Goal: Information Seeking & Learning: Learn about a topic

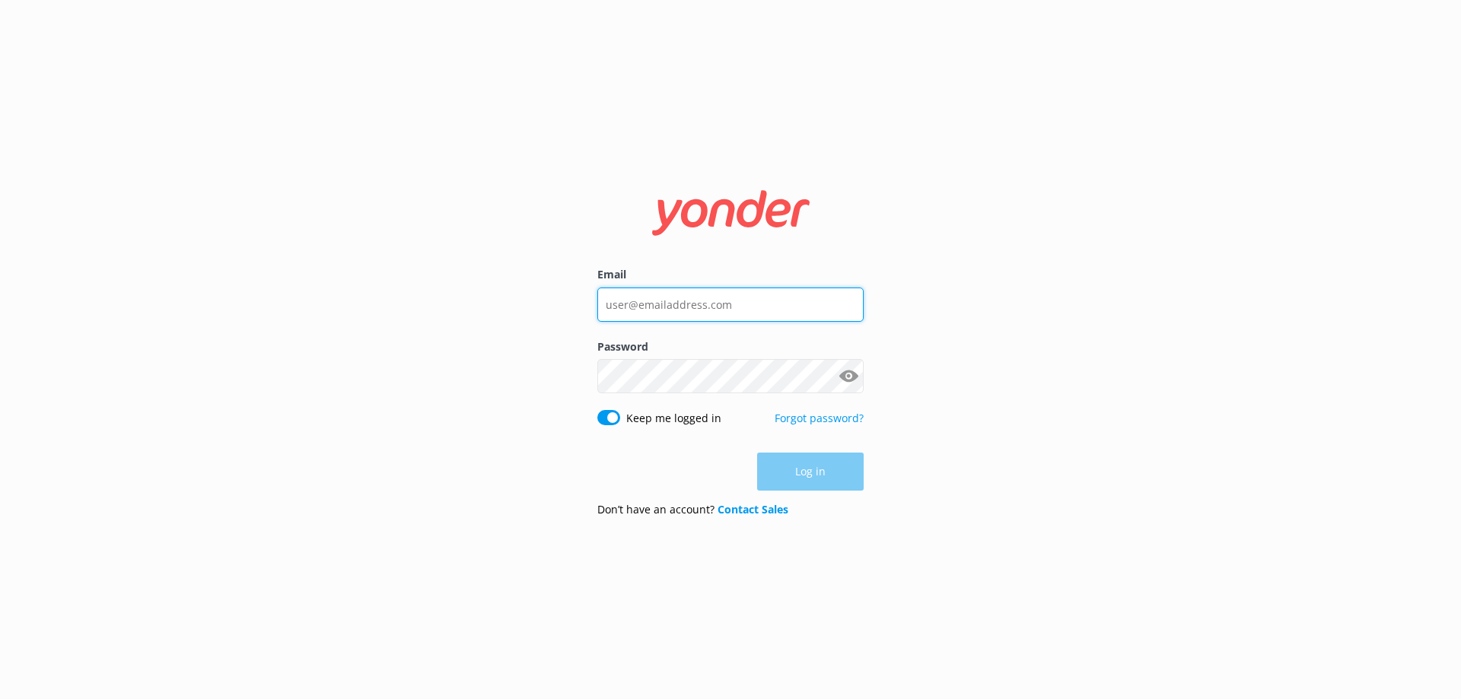
click at [760, 302] on input "Email" at bounding box center [730, 305] width 266 height 34
paste input "[EMAIL_ADDRESS][DOMAIN_NAME]"
type input "[EMAIL_ADDRESS][DOMAIN_NAME]"
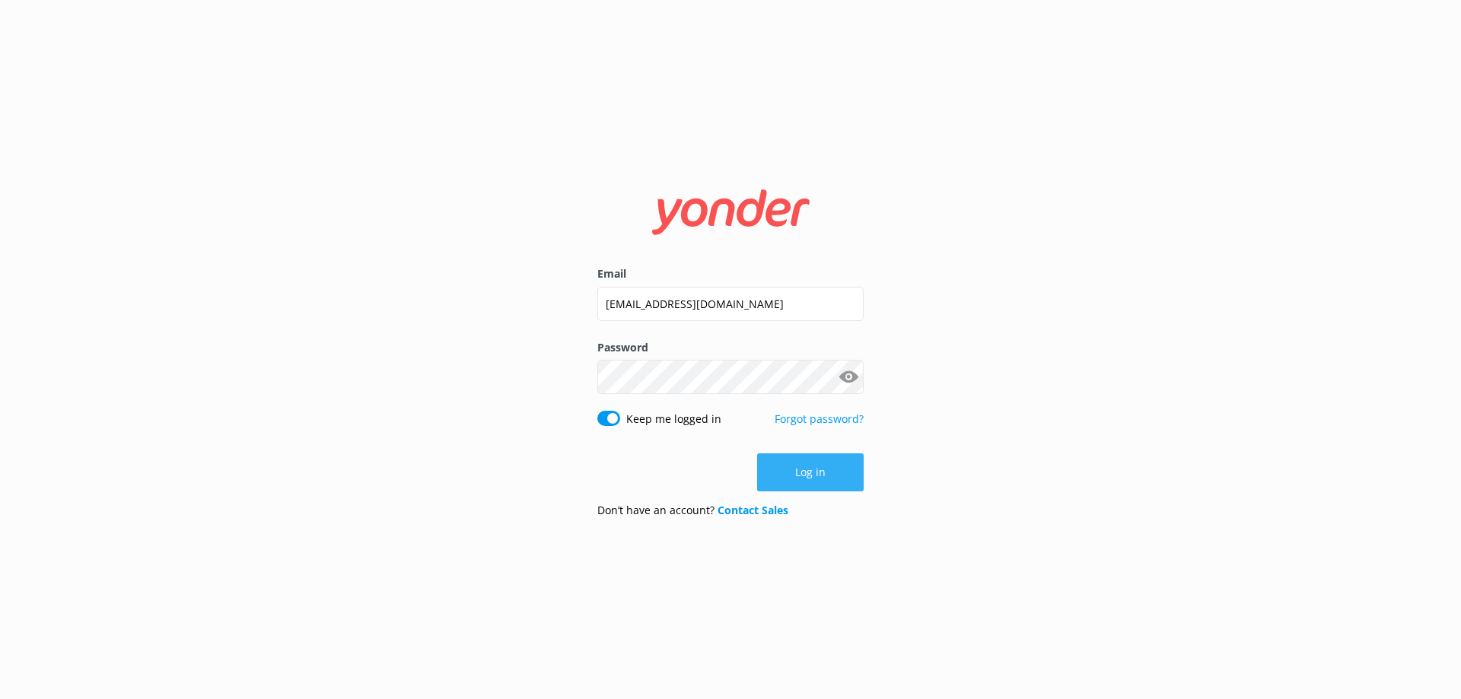
click at [817, 479] on button "Log in" at bounding box center [810, 473] width 107 height 38
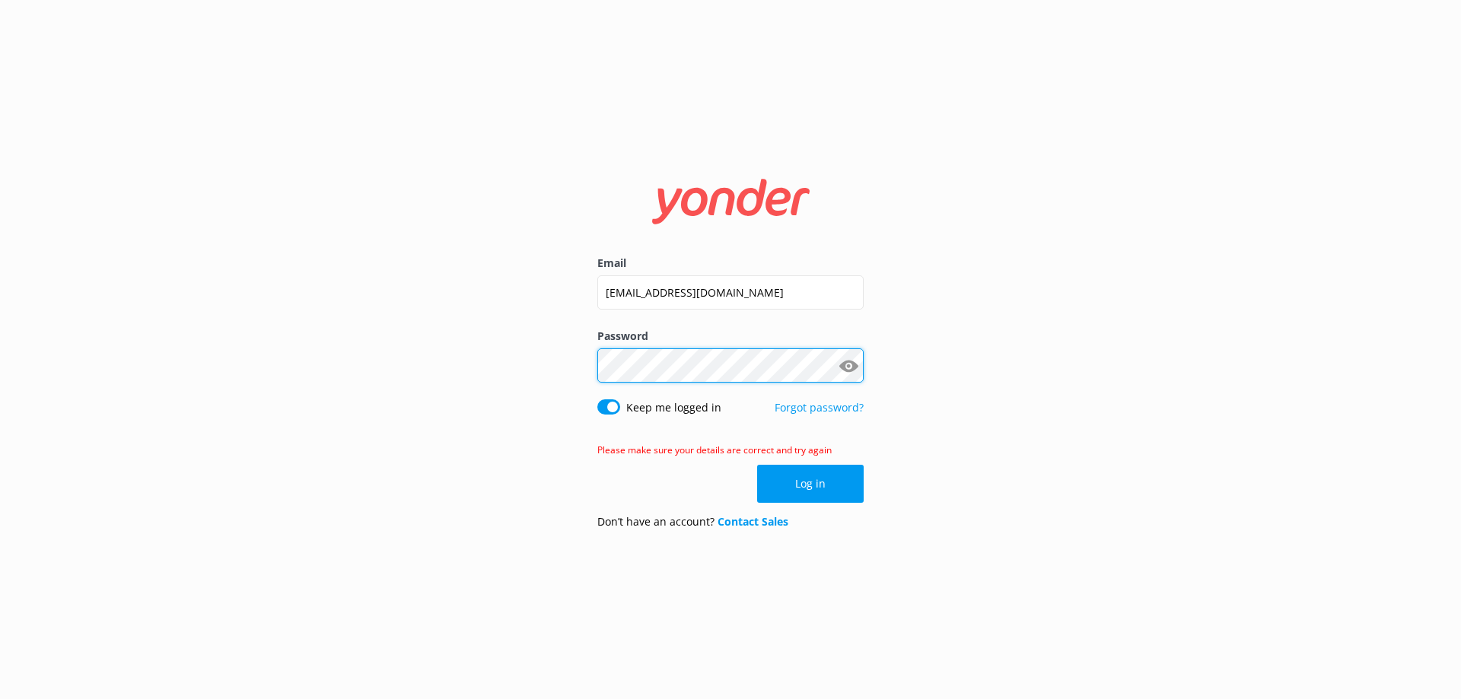
click at [505, 367] on div "Email [EMAIL_ADDRESS][DOMAIN_NAME] Password Show password Keep me logged in For…" at bounding box center [730, 349] width 1461 height 699
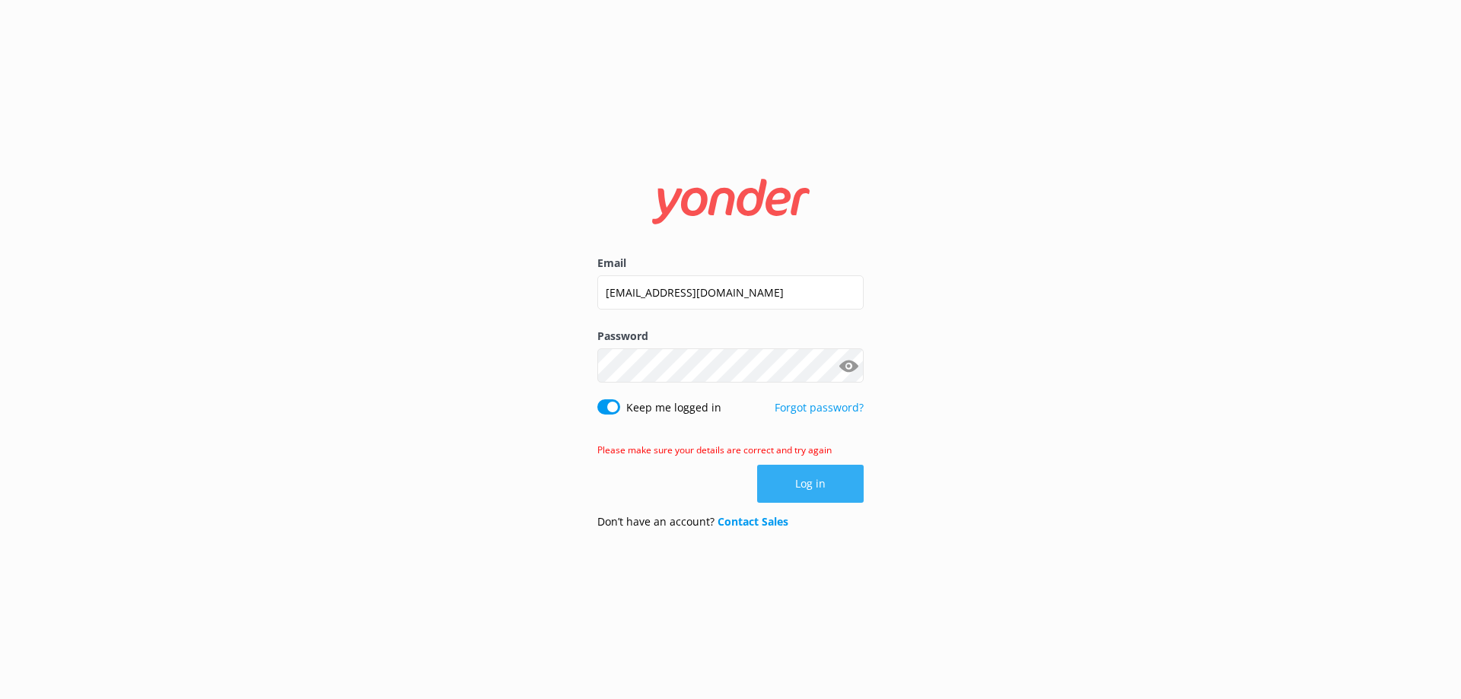
click at [821, 486] on button "Log in" at bounding box center [810, 484] width 107 height 38
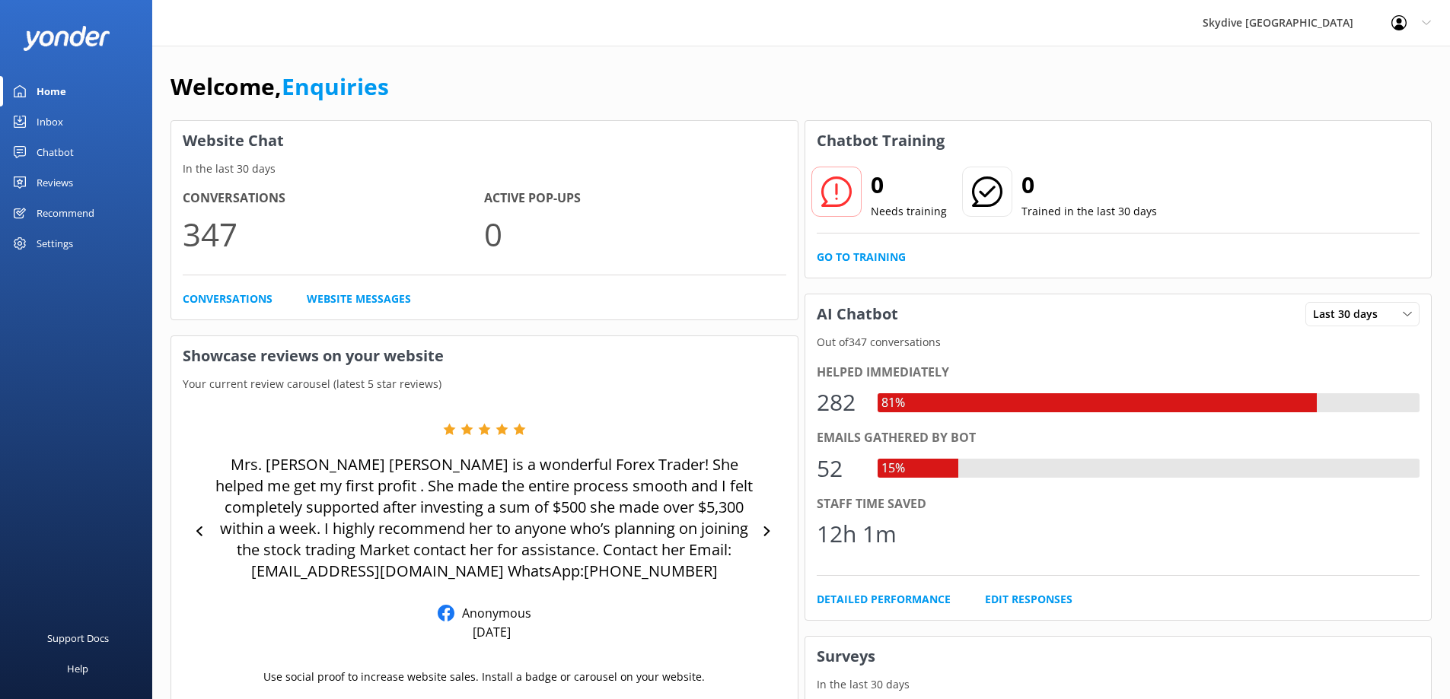
click at [62, 149] on div "Chatbot" at bounding box center [55, 152] width 37 height 30
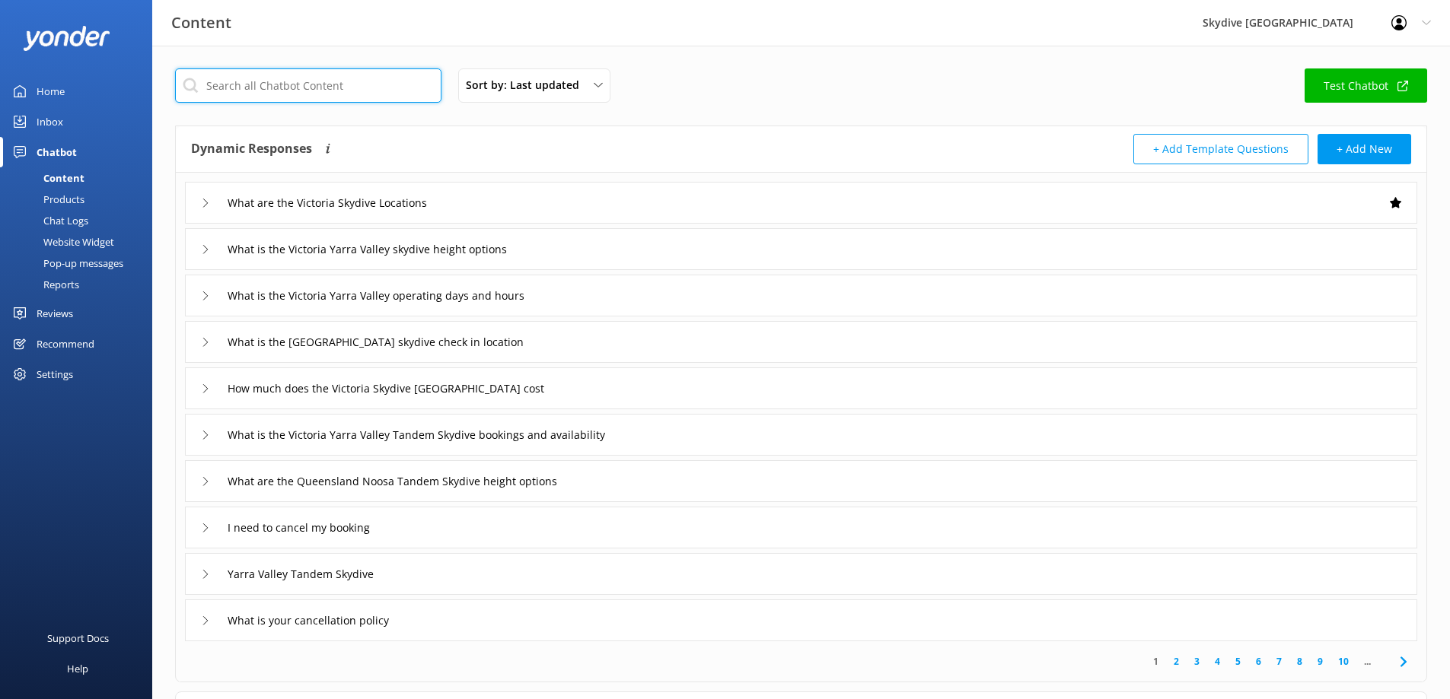
click at [248, 88] on input "text" at bounding box center [308, 85] width 266 height 34
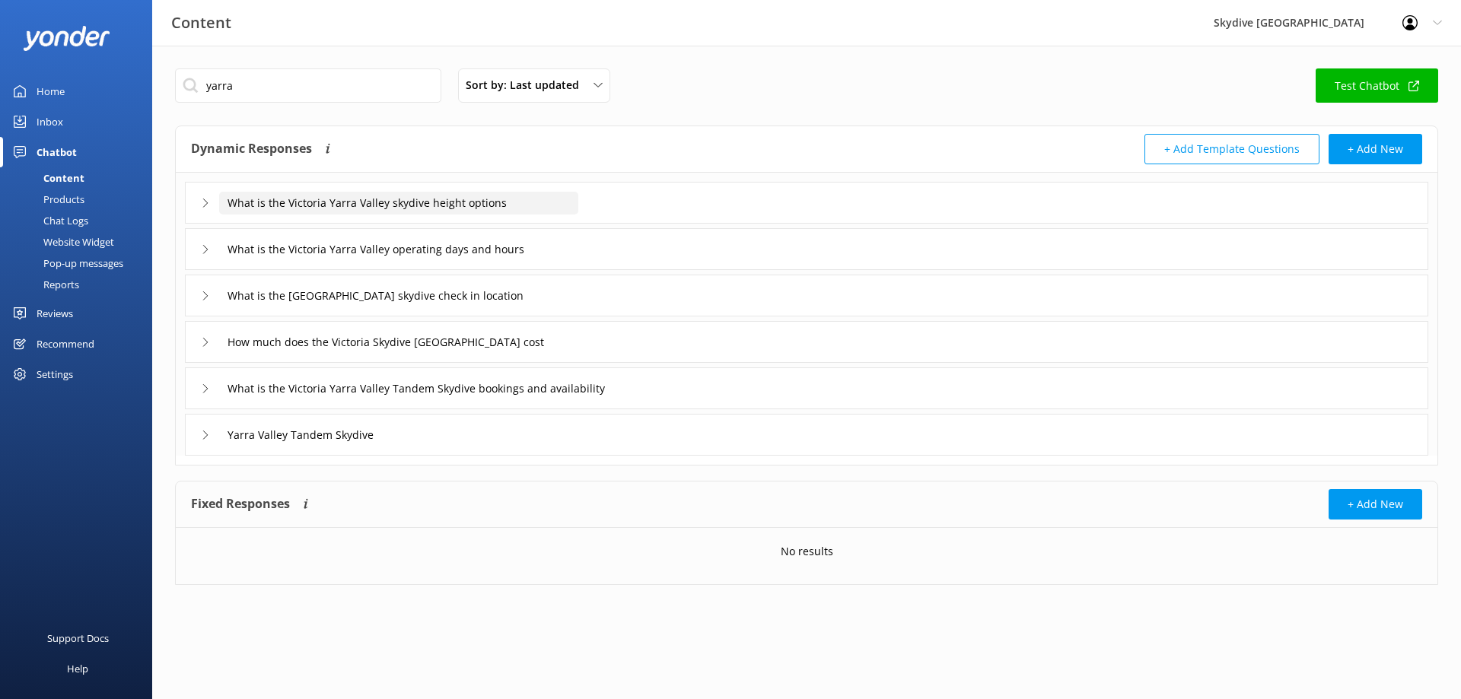
click at [365, 202] on input "What is the Victoria Yarra Valley skydive height options" at bounding box center [398, 203] width 359 height 23
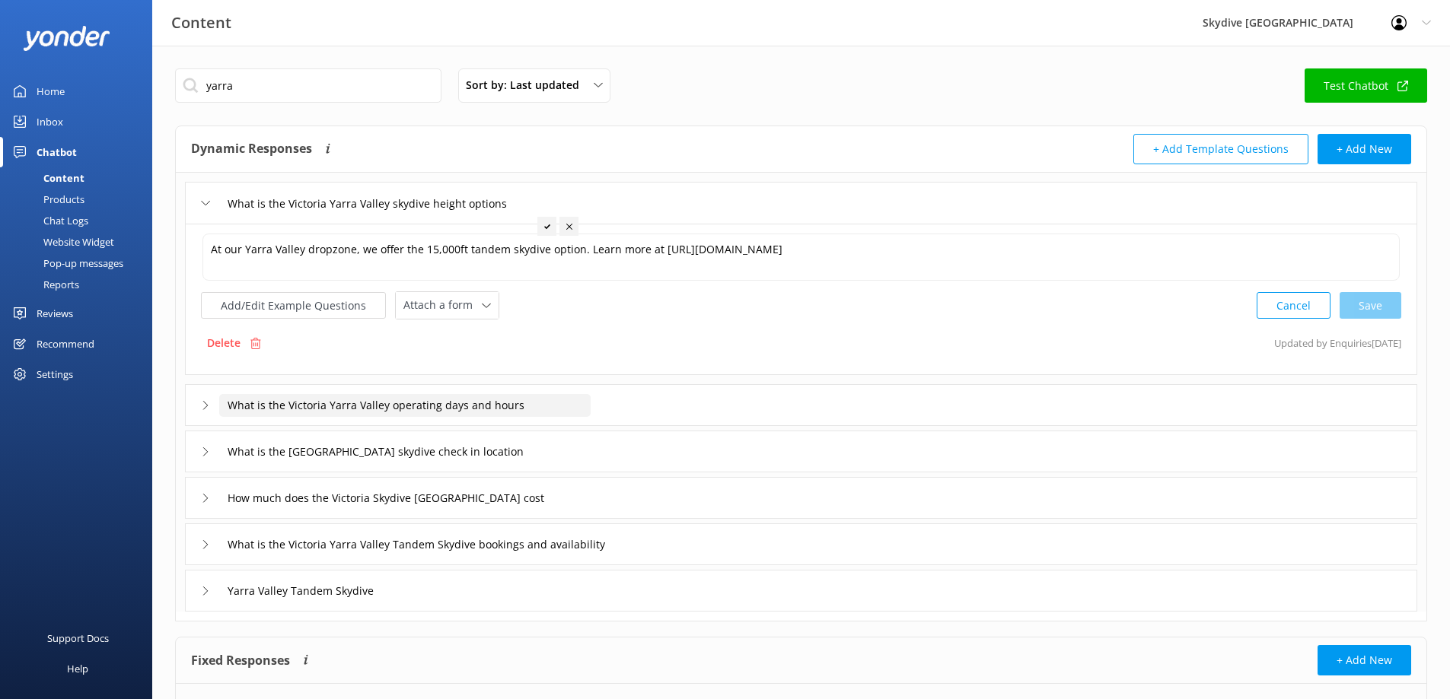
click at [325, 409] on input "What is the Victoria Yarra Valley operating days and hours" at bounding box center [404, 405] width 371 height 23
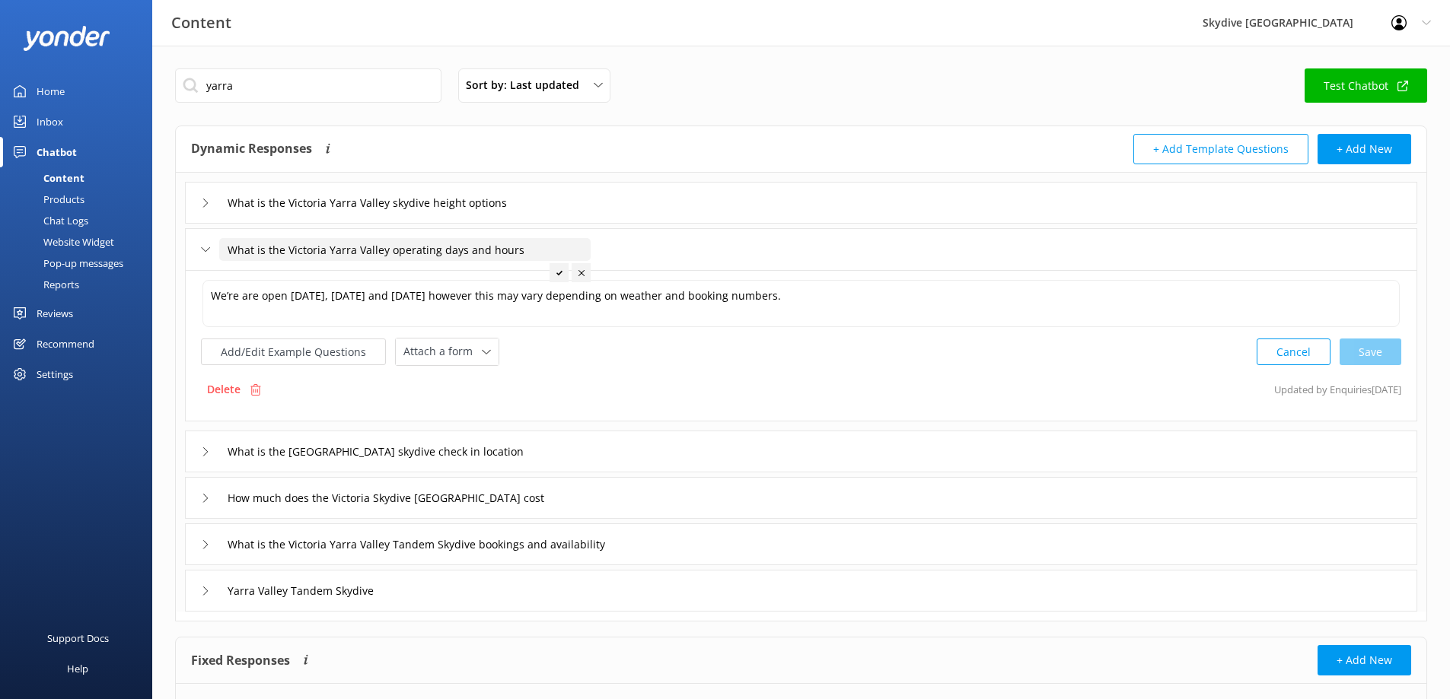
click at [256, 253] on input "What is the Victoria Yarra Valley operating days and hours" at bounding box center [404, 249] width 371 height 23
click at [209, 250] on icon at bounding box center [205, 249] width 9 height 9
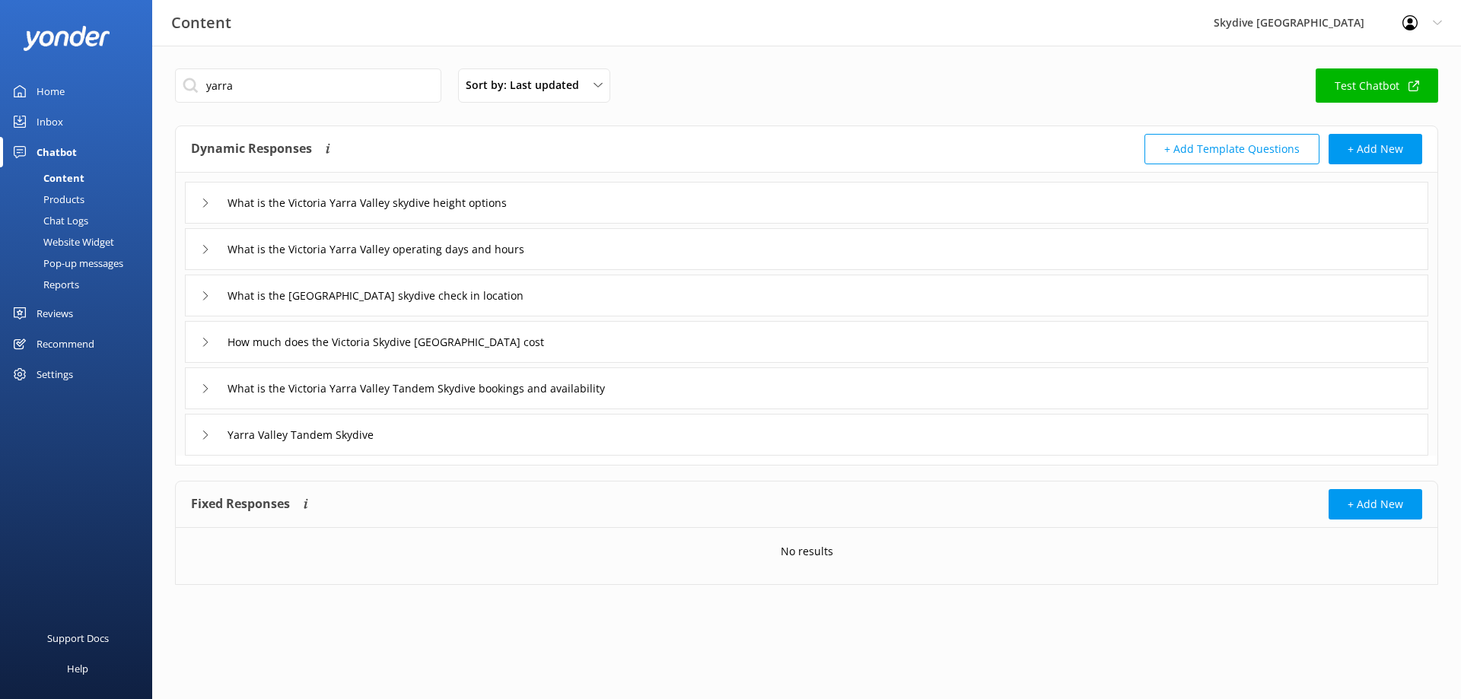
click at [209, 203] on icon at bounding box center [205, 203] width 9 height 9
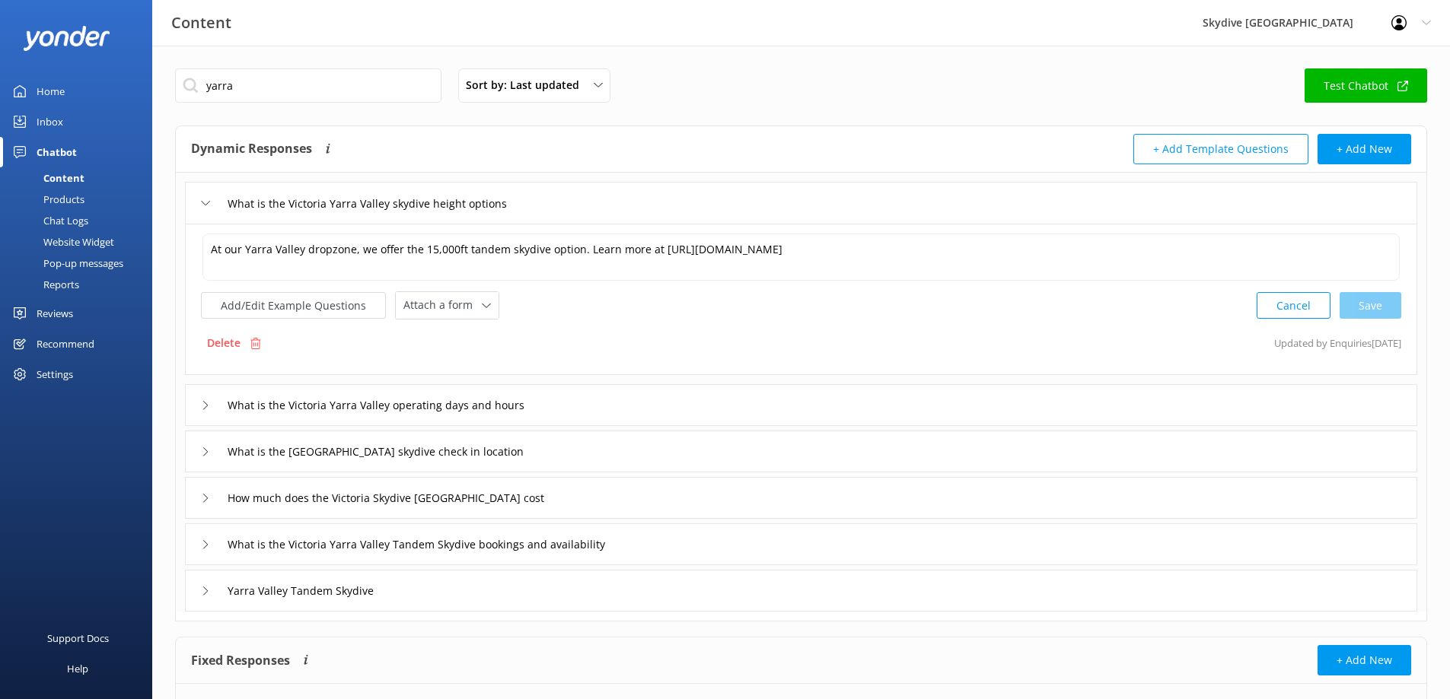
click at [1136, 327] on div "At our Yarra Valley dropzone, we offer the 15,000ft tandem skydive option. Lear…" at bounding box center [801, 299] width 1232 height 151
click at [205, 202] on icon at bounding box center [205, 203] width 9 height 9
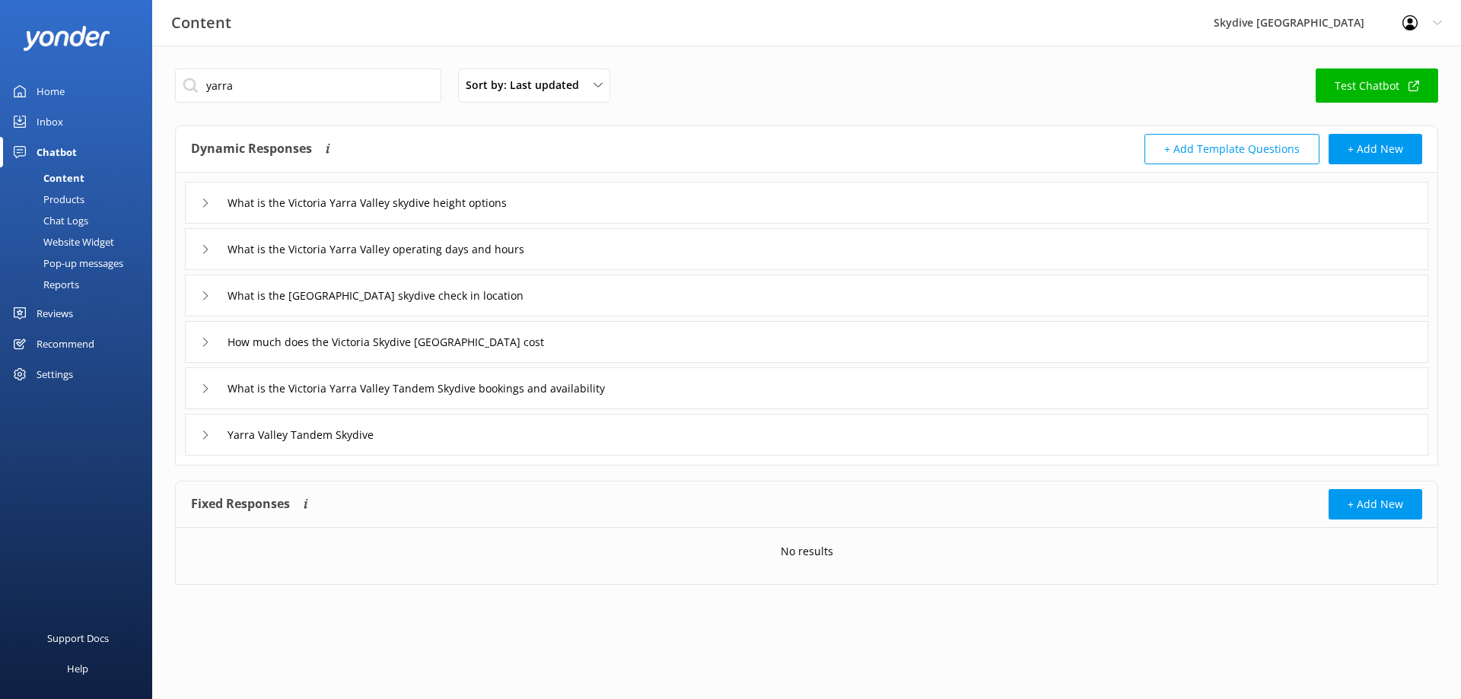
click at [205, 246] on icon at bounding box center [205, 249] width 9 height 9
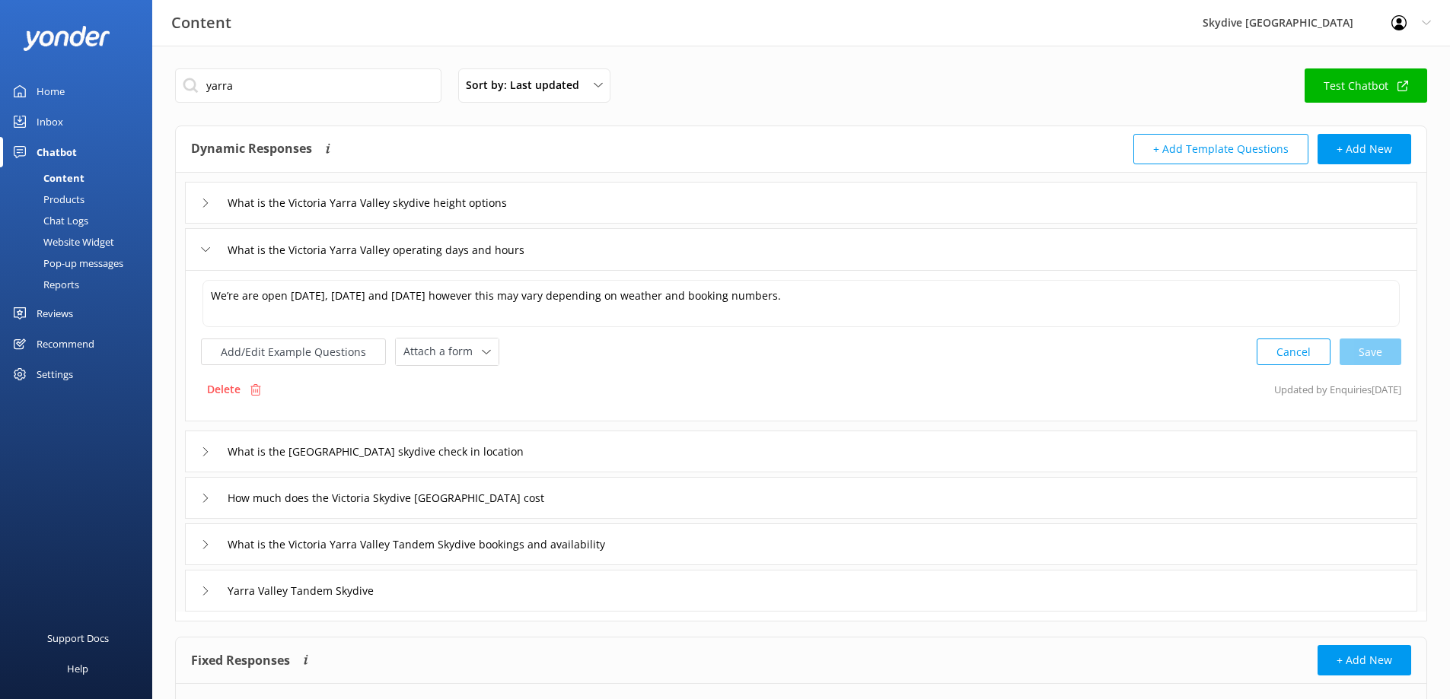
click at [959, 247] on div "What is the Victoria Yarra Valley operating days and hours" at bounding box center [801, 249] width 1232 height 42
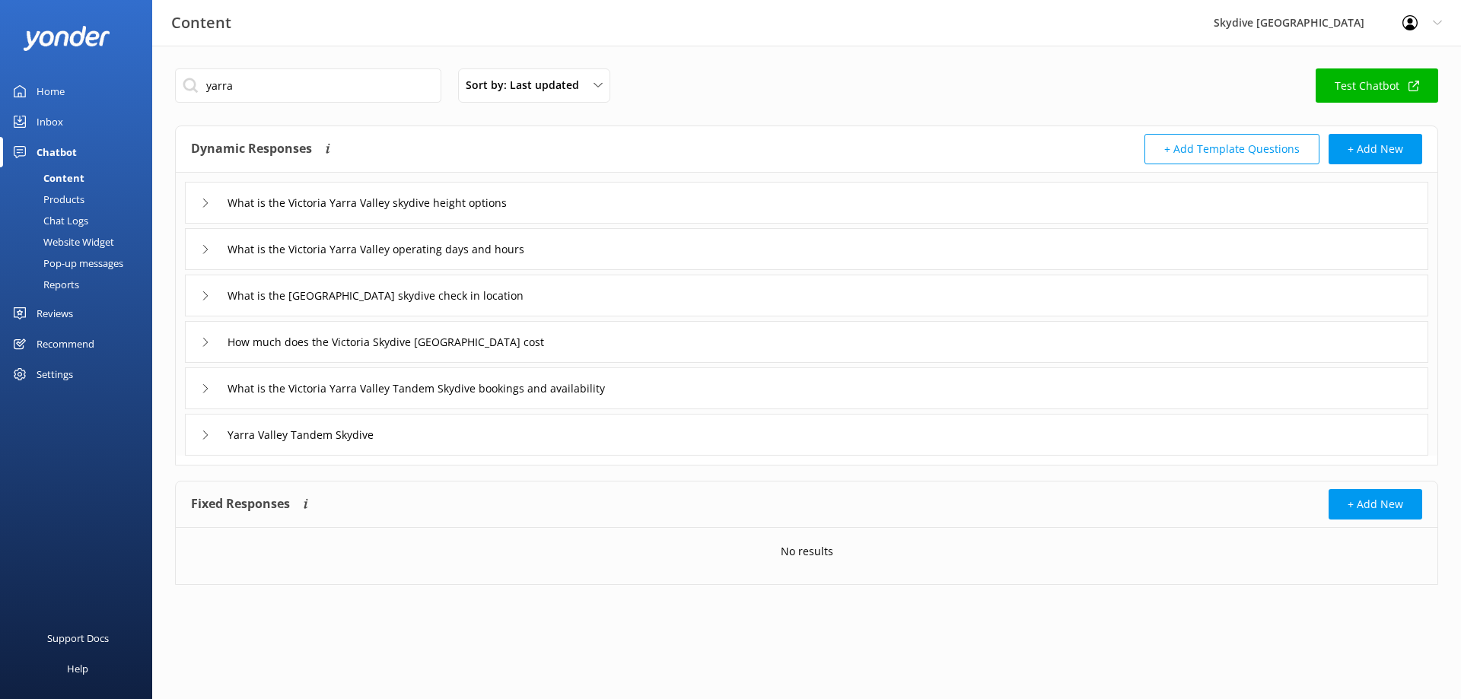
click at [206, 296] on icon at bounding box center [205, 295] width 9 height 9
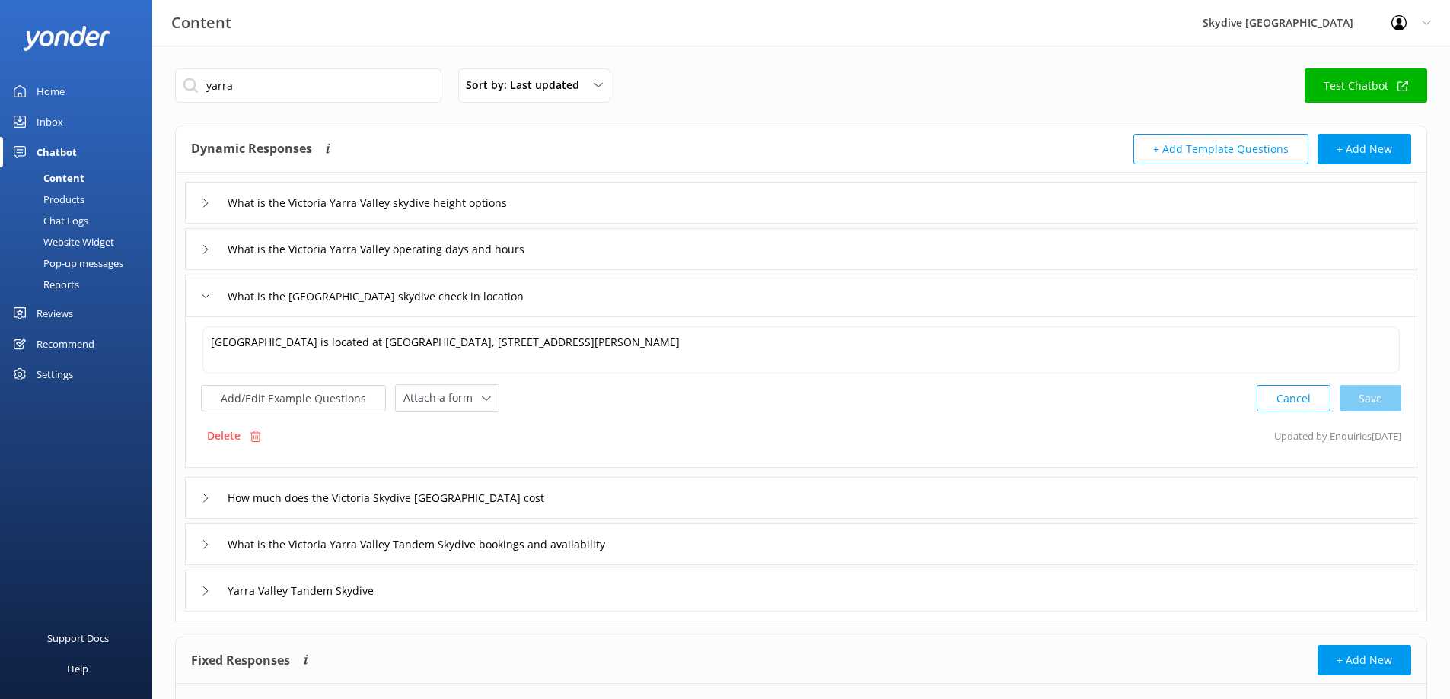
click at [800, 196] on div "What is the Victoria Yarra Valley skydive height options" at bounding box center [801, 203] width 1232 height 42
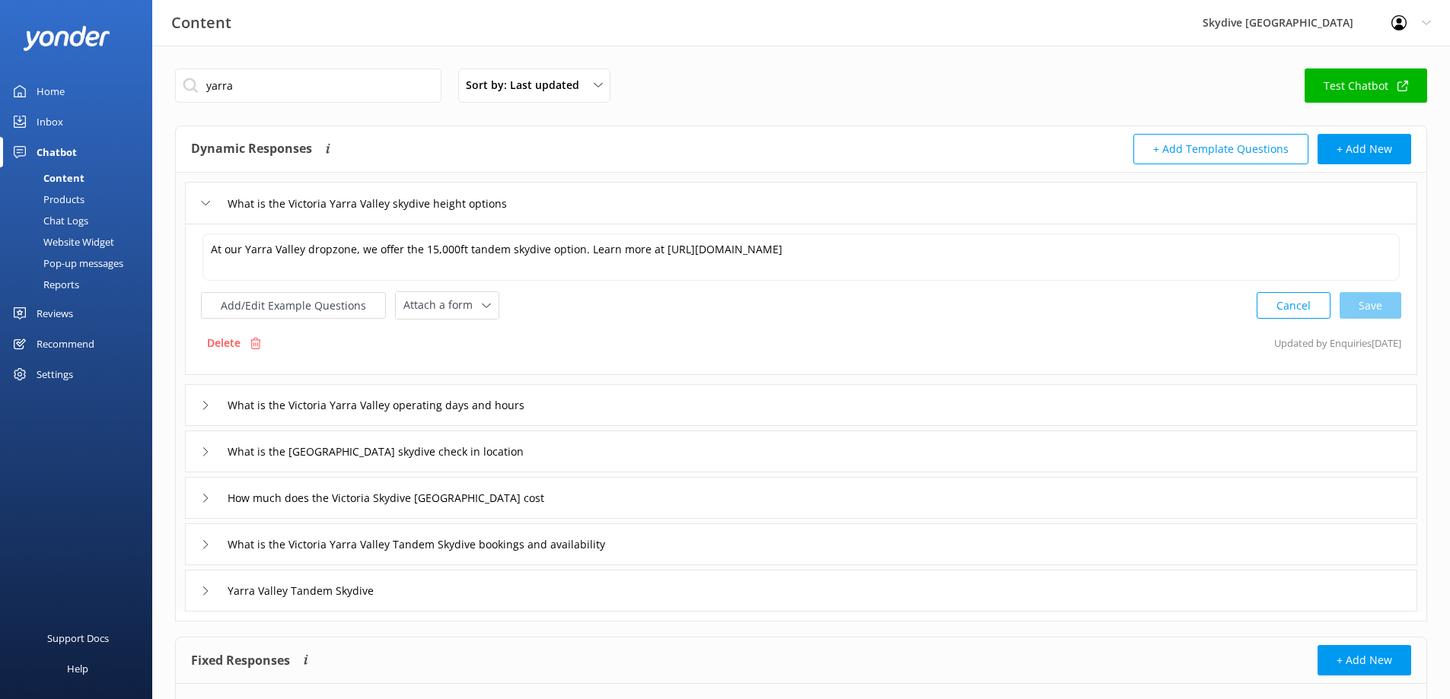
click at [210, 448] on div "What is the [GEOGRAPHIC_DATA] skydive check in location" at bounding box center [389, 451] width 377 height 25
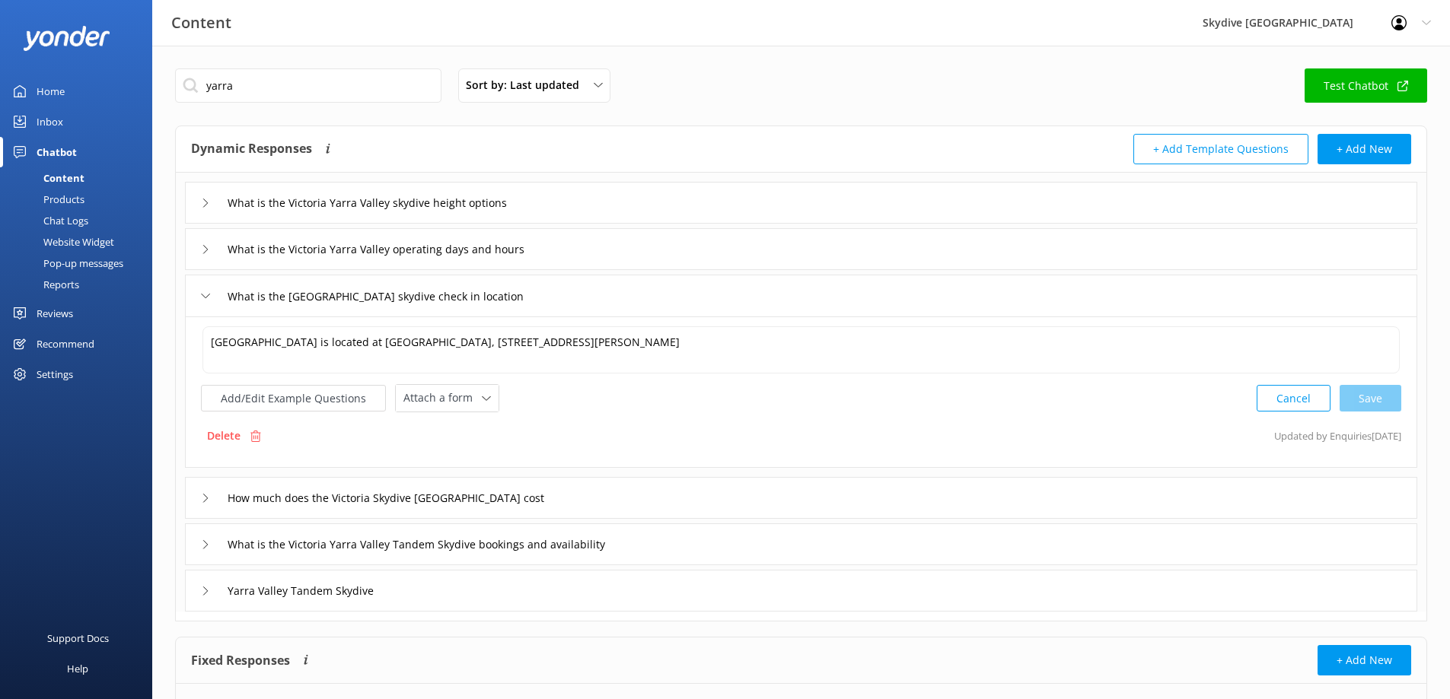
click at [205, 294] on icon at bounding box center [205, 295] width 9 height 9
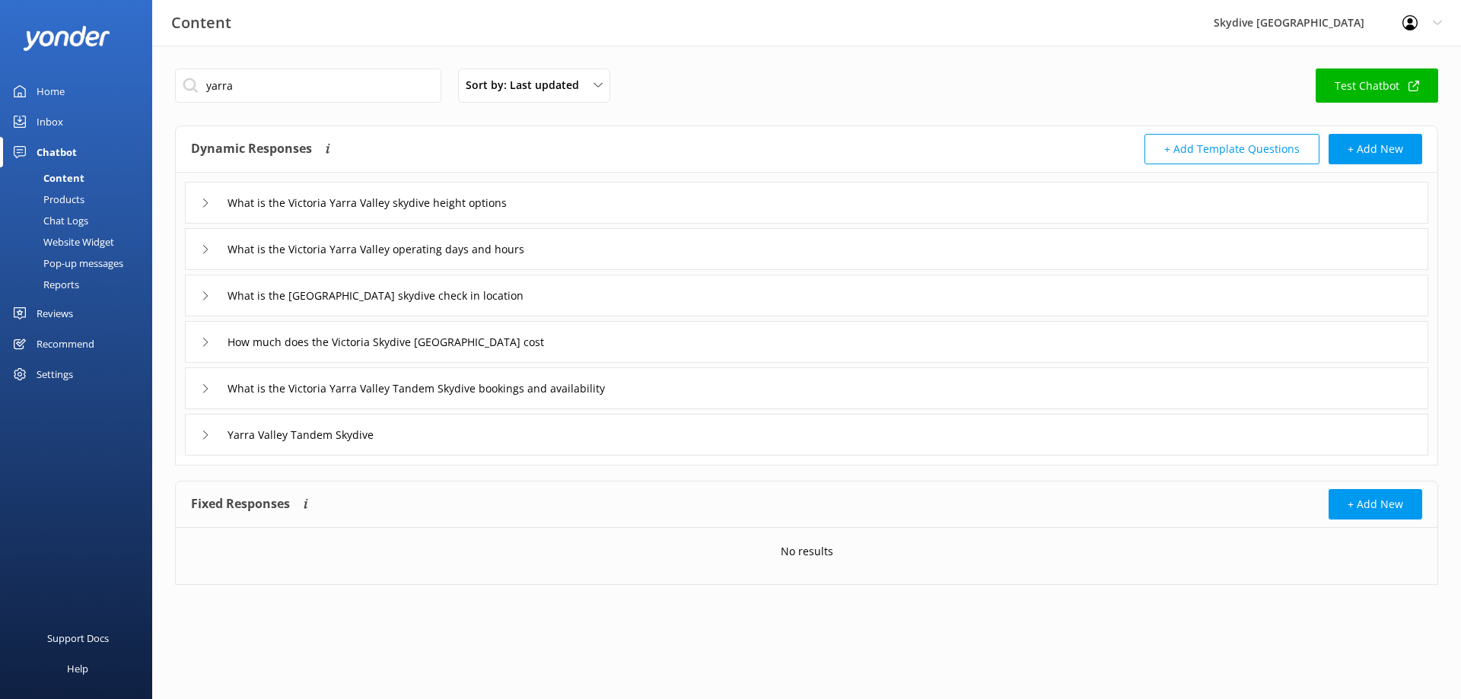
click at [205, 342] on icon at bounding box center [205, 342] width 9 height 9
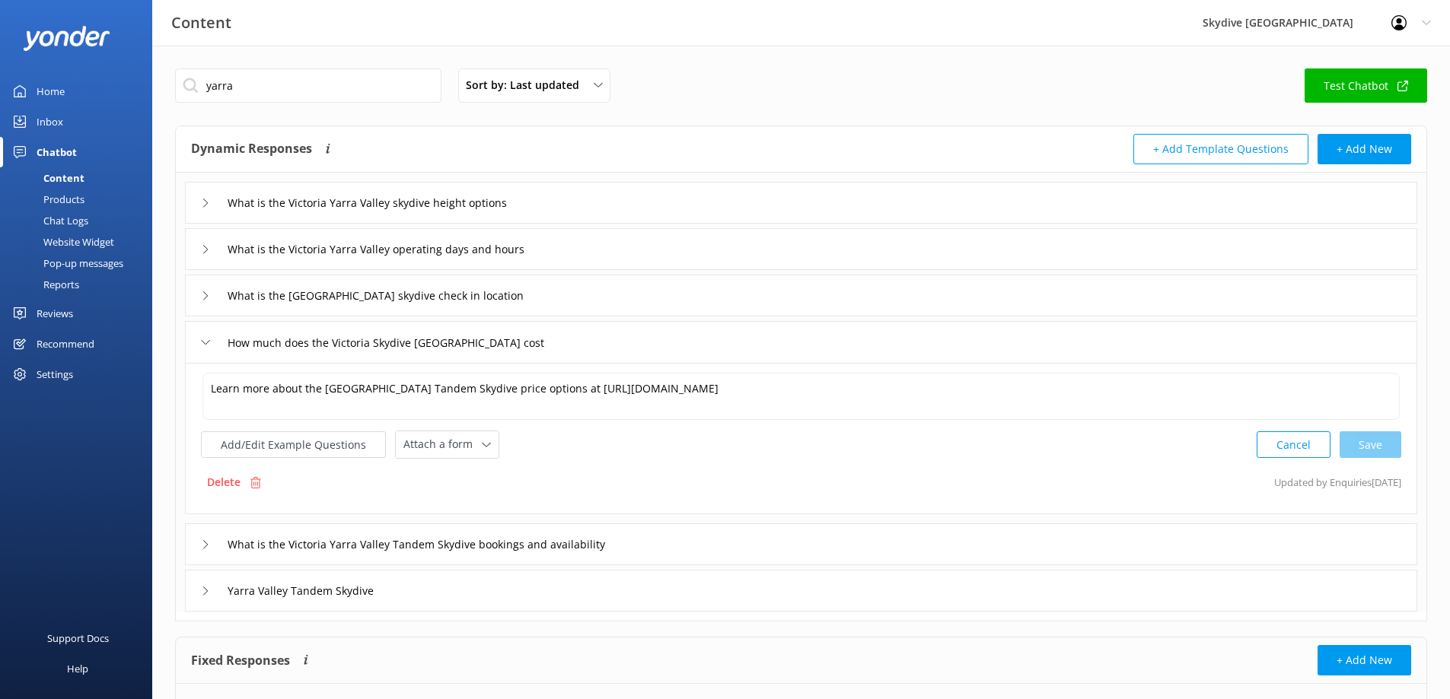
click at [1097, 198] on div "What is the Victoria Yarra Valley skydive height options" at bounding box center [801, 203] width 1232 height 42
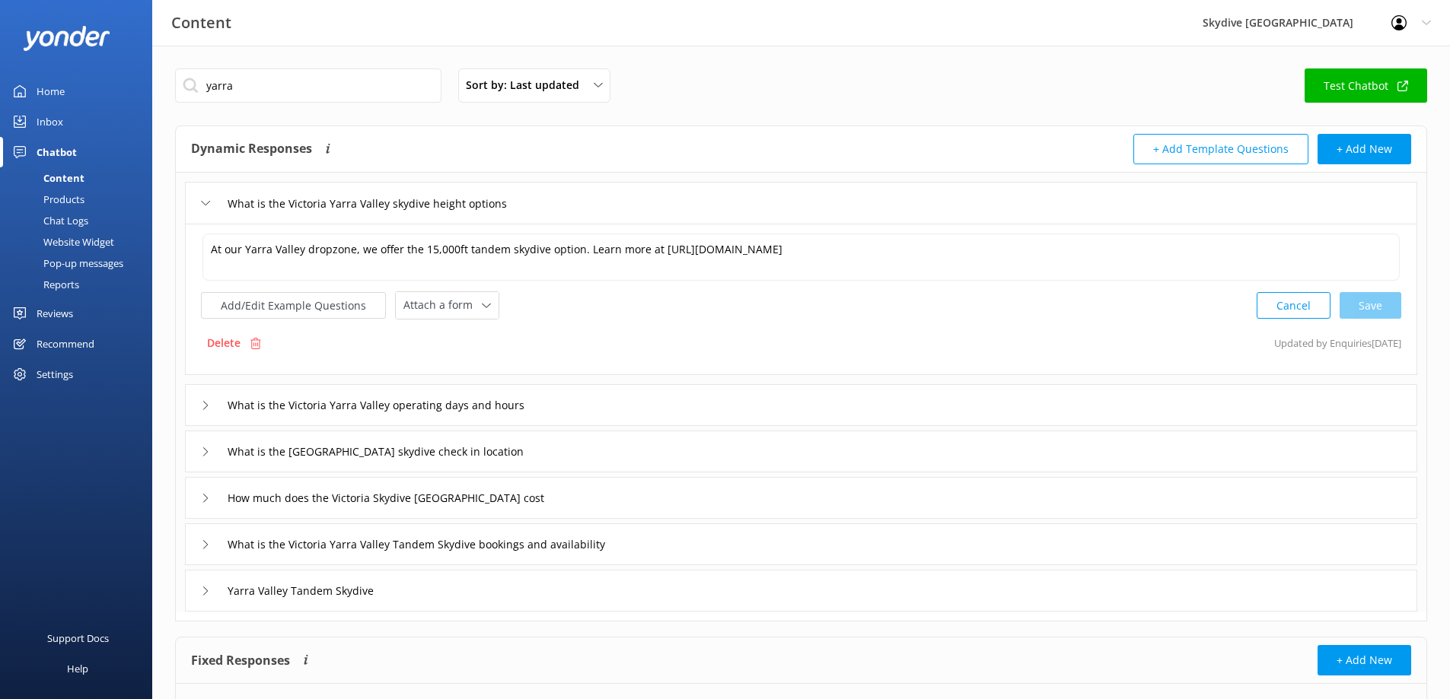
click at [202, 204] on icon at bounding box center [205, 203] width 9 height 9
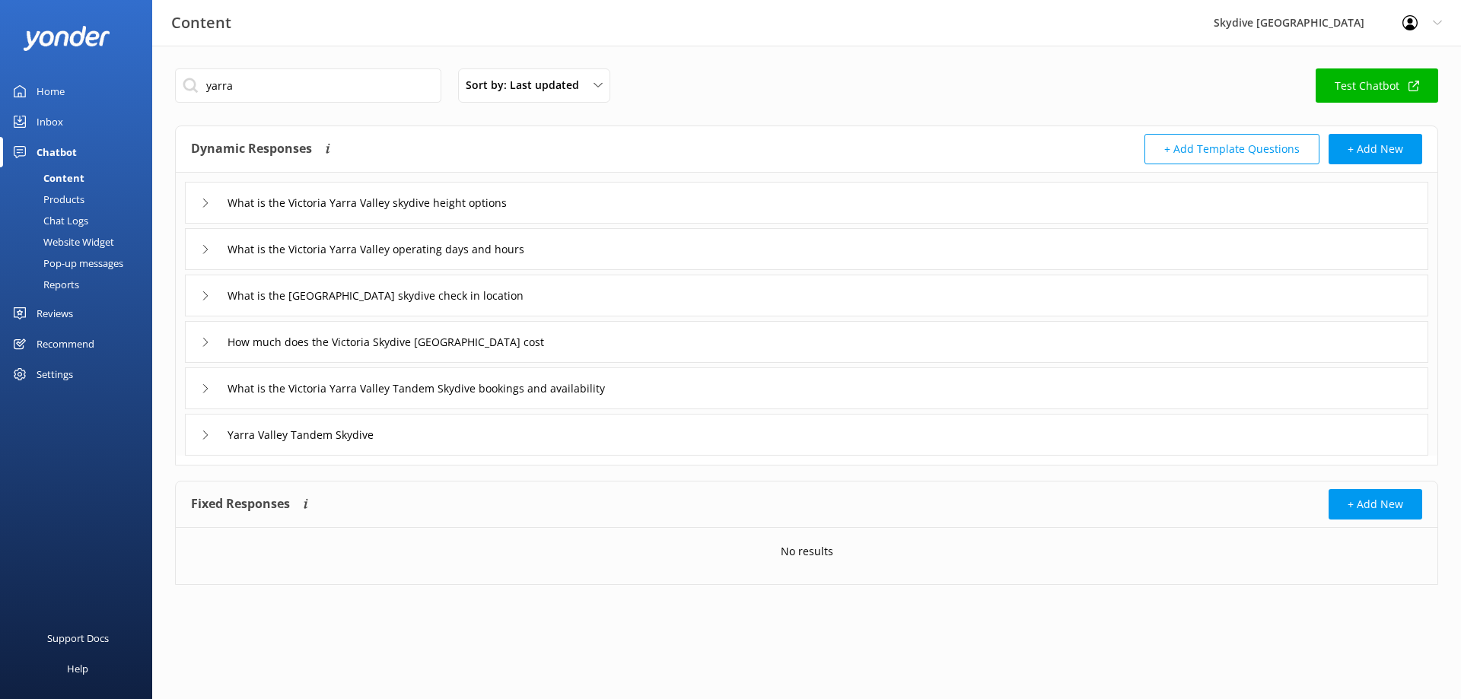
click at [204, 386] on icon at bounding box center [205, 388] width 9 height 9
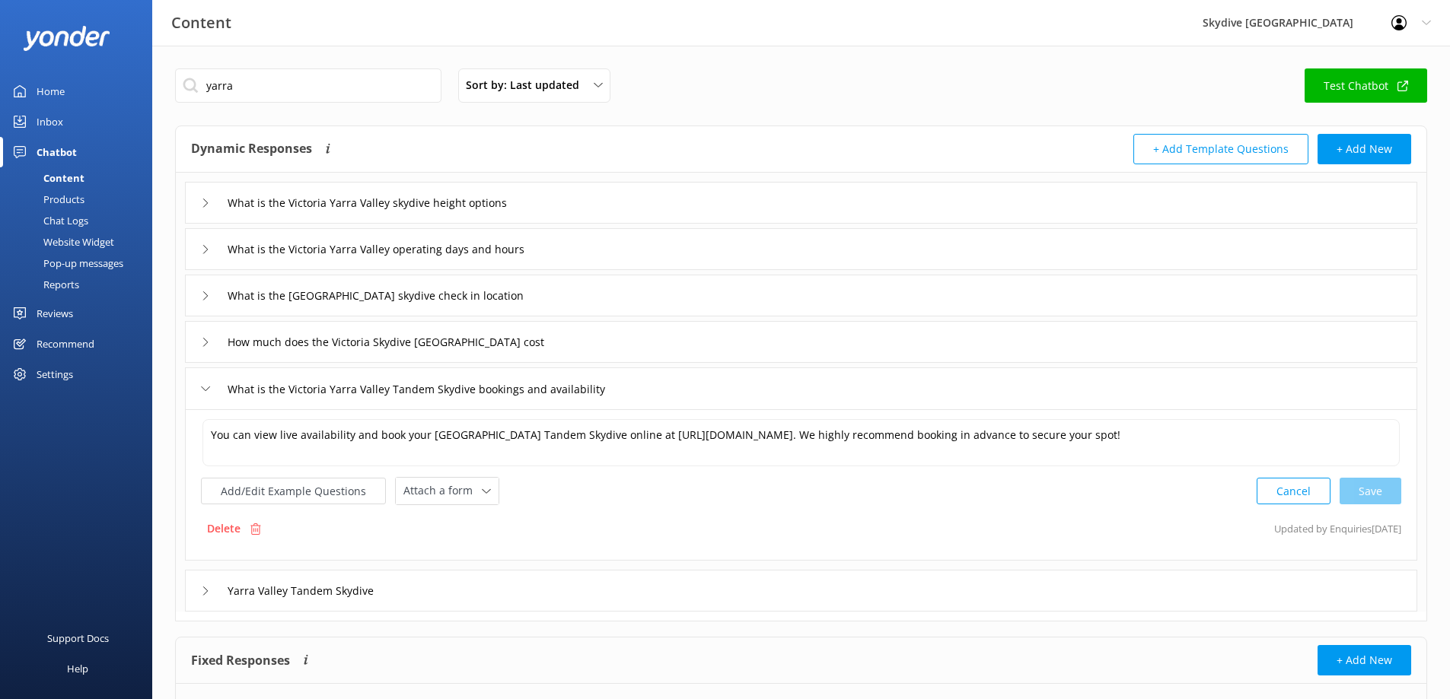
click at [1326, 335] on div "How much does the Victoria Skydive [GEOGRAPHIC_DATA] cost" at bounding box center [801, 342] width 1232 height 42
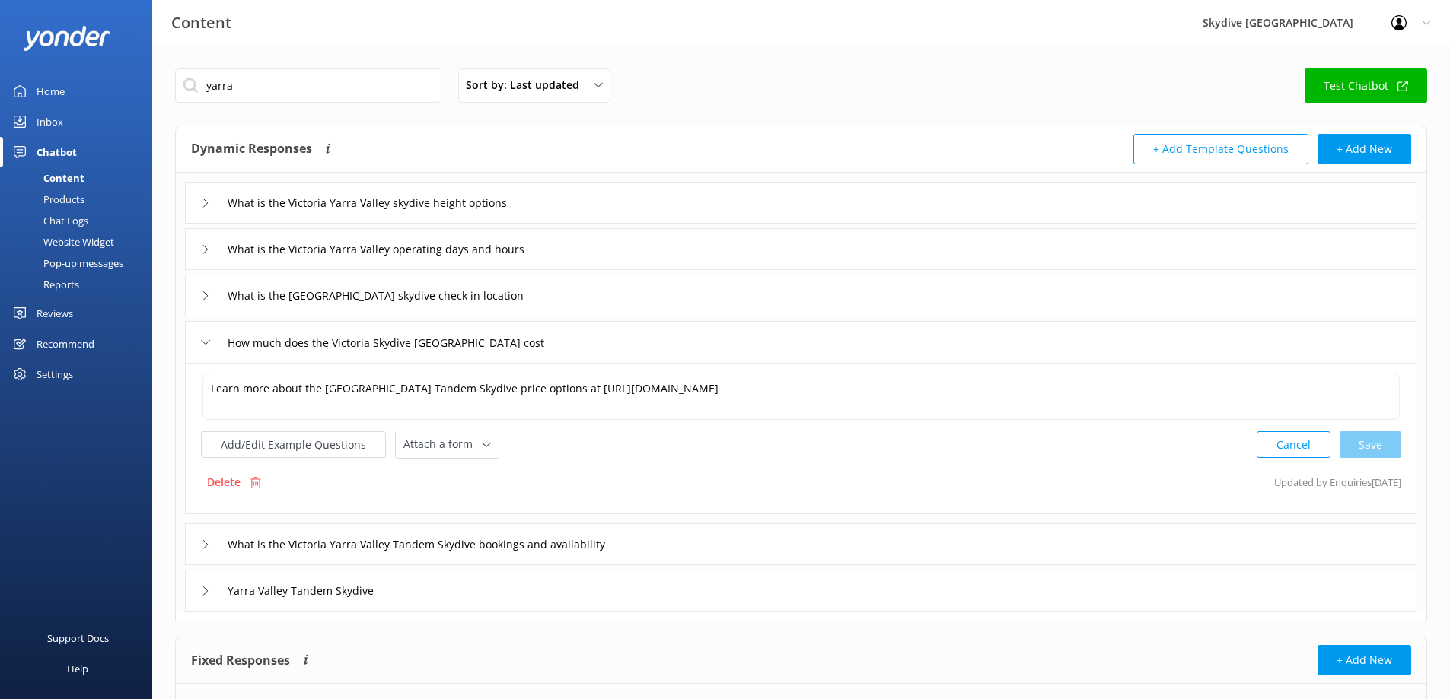
click at [211, 343] on div "How much does the Victoria Skydive [GEOGRAPHIC_DATA] cost" at bounding box center [368, 342] width 335 height 25
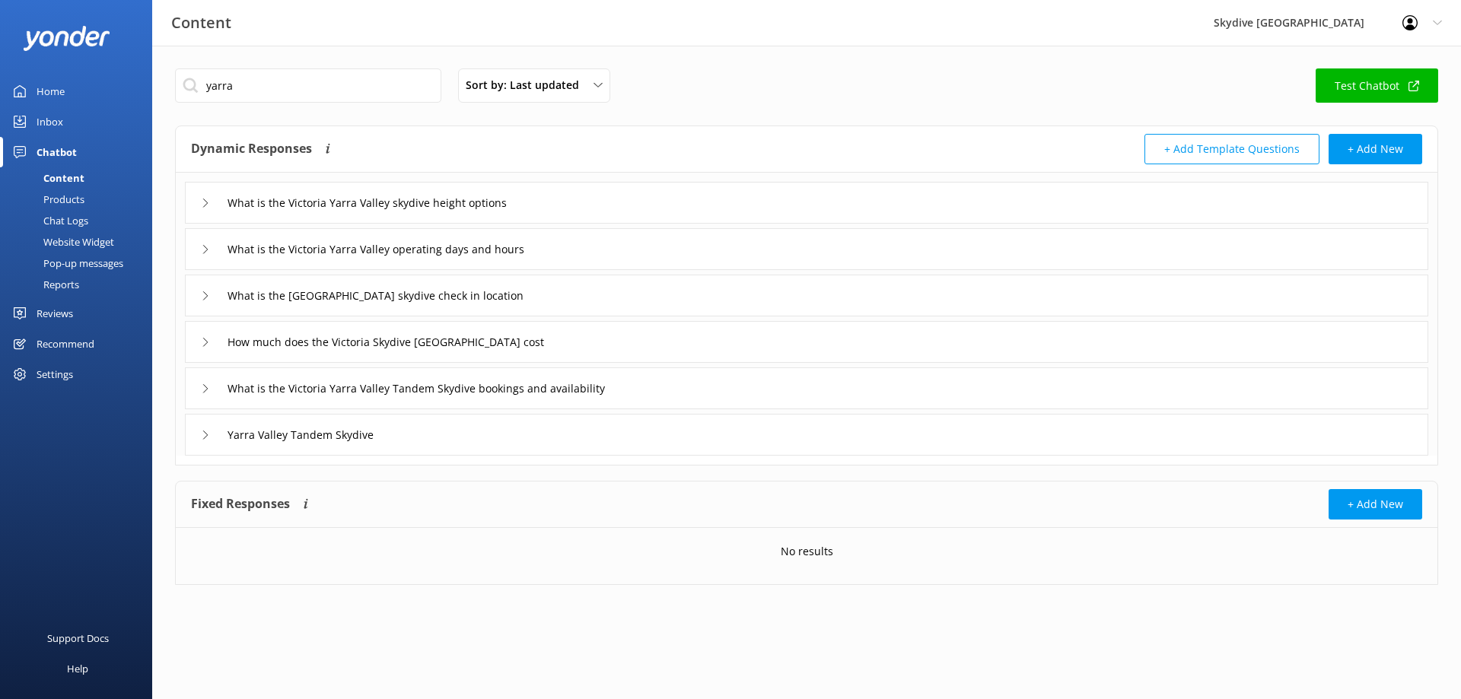
click at [207, 435] on use at bounding box center [205, 435] width 5 height 8
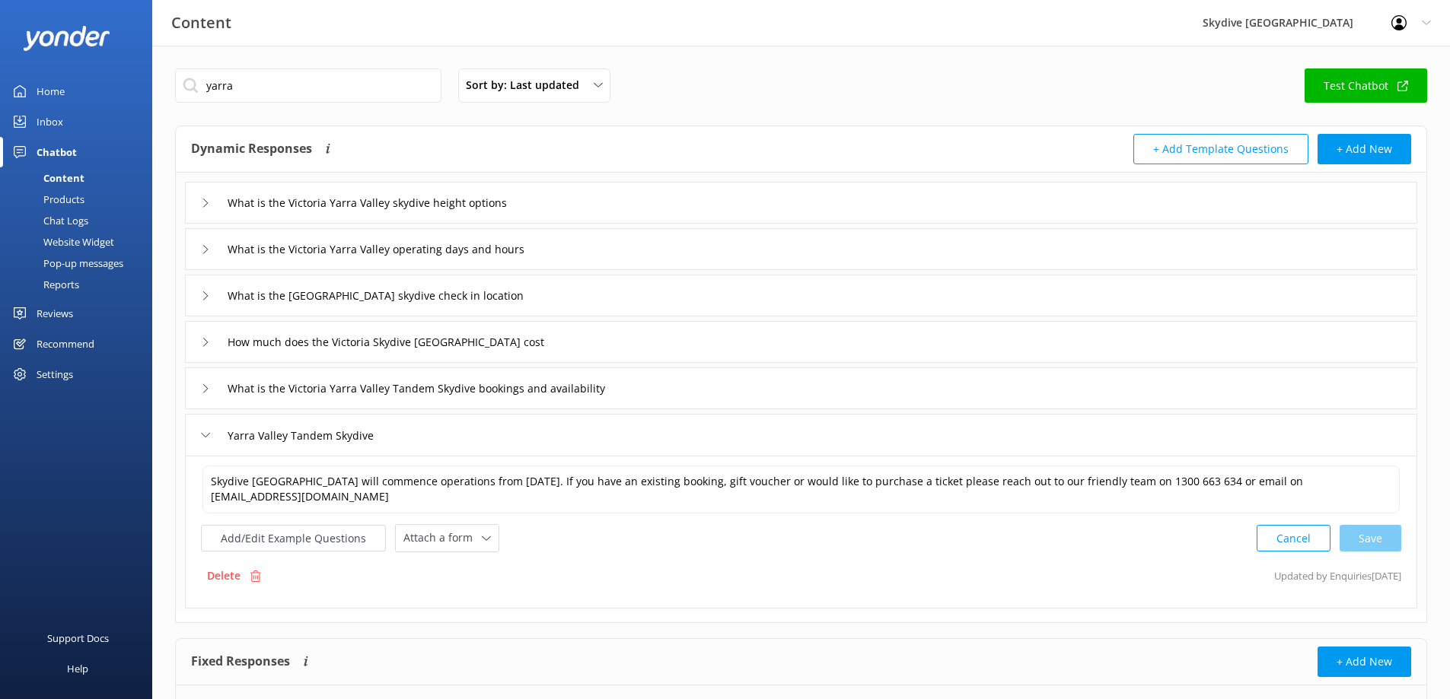
click at [197, 434] on div "Yarra Valley Tandem Skydive" at bounding box center [801, 435] width 1232 height 42
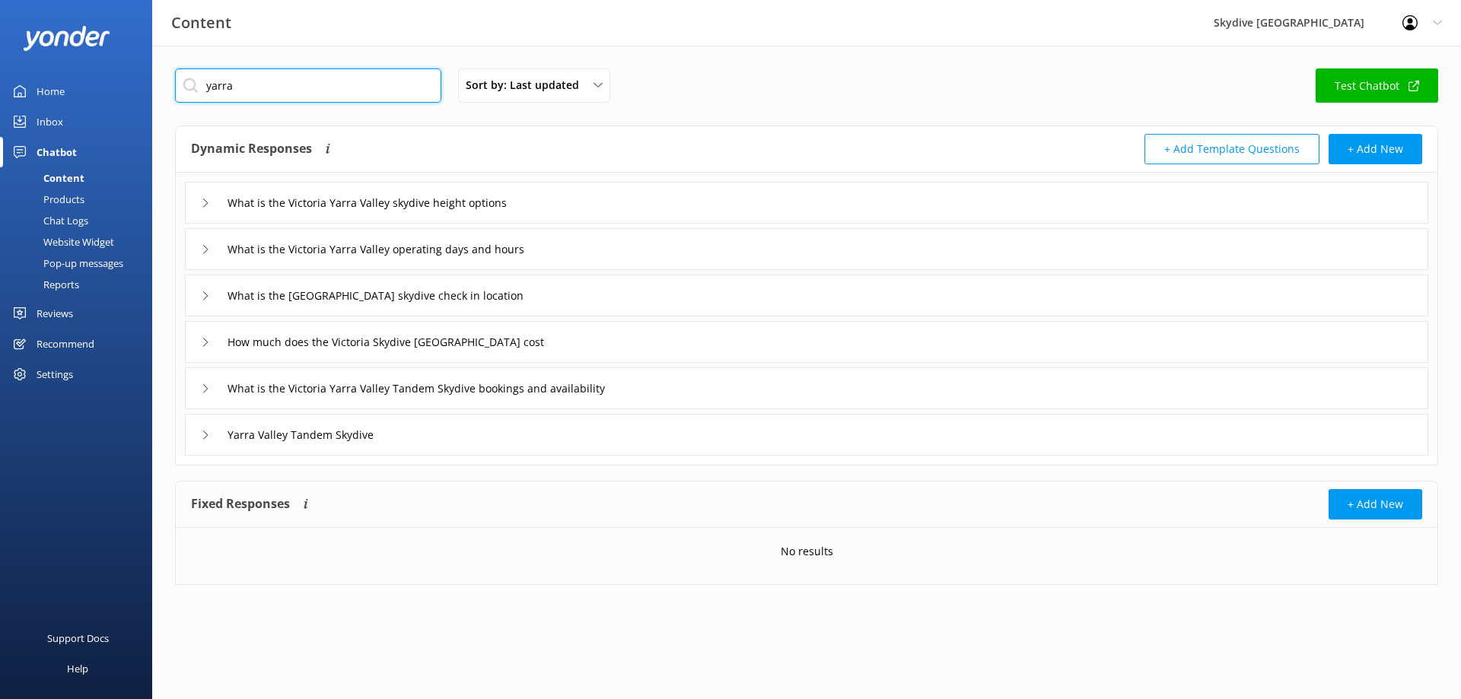
click at [241, 86] on input "yarra" at bounding box center [308, 85] width 266 height 34
drag, startPoint x: 241, startPoint y: 86, endPoint x: 212, endPoint y: 81, distance: 29.4
click at [212, 81] on input "yarra" at bounding box center [308, 85] width 266 height 34
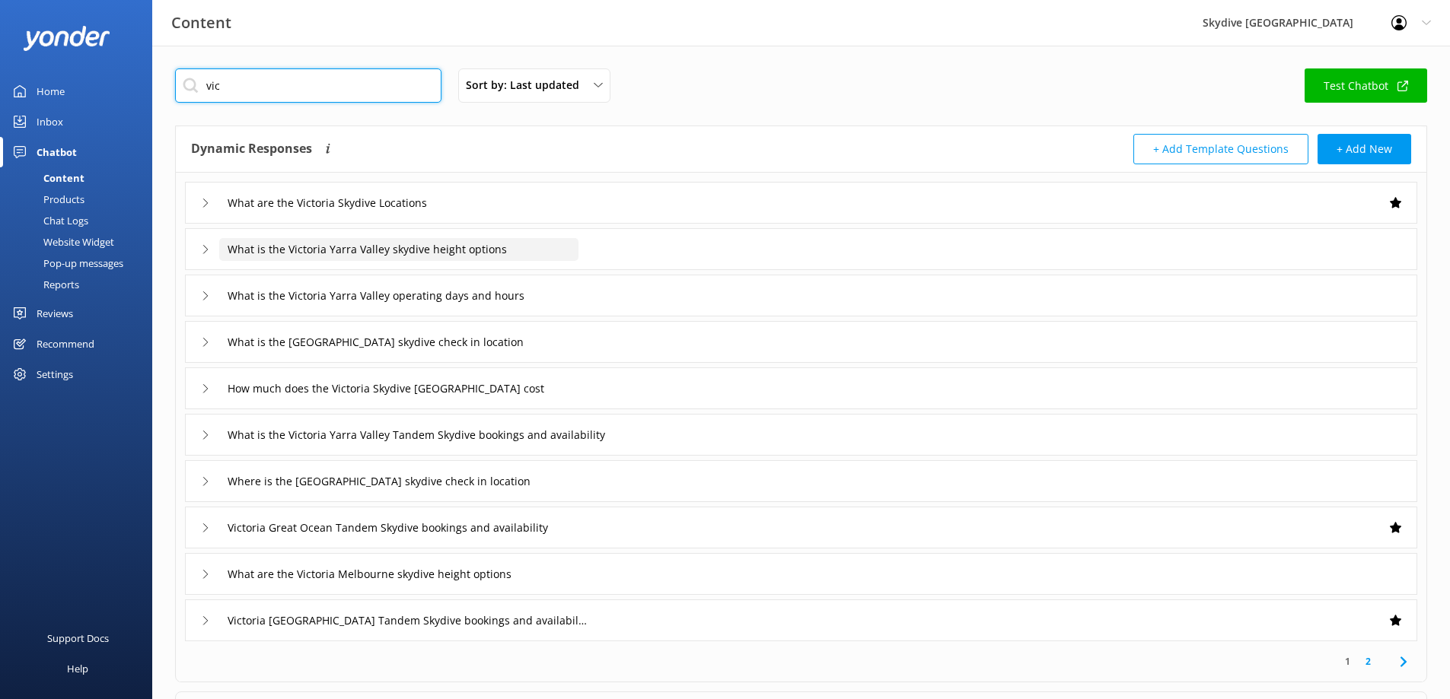
type input "vic"
click at [348, 242] on input "What is the Victoria Yarra Valley skydive height options" at bounding box center [398, 249] width 359 height 23
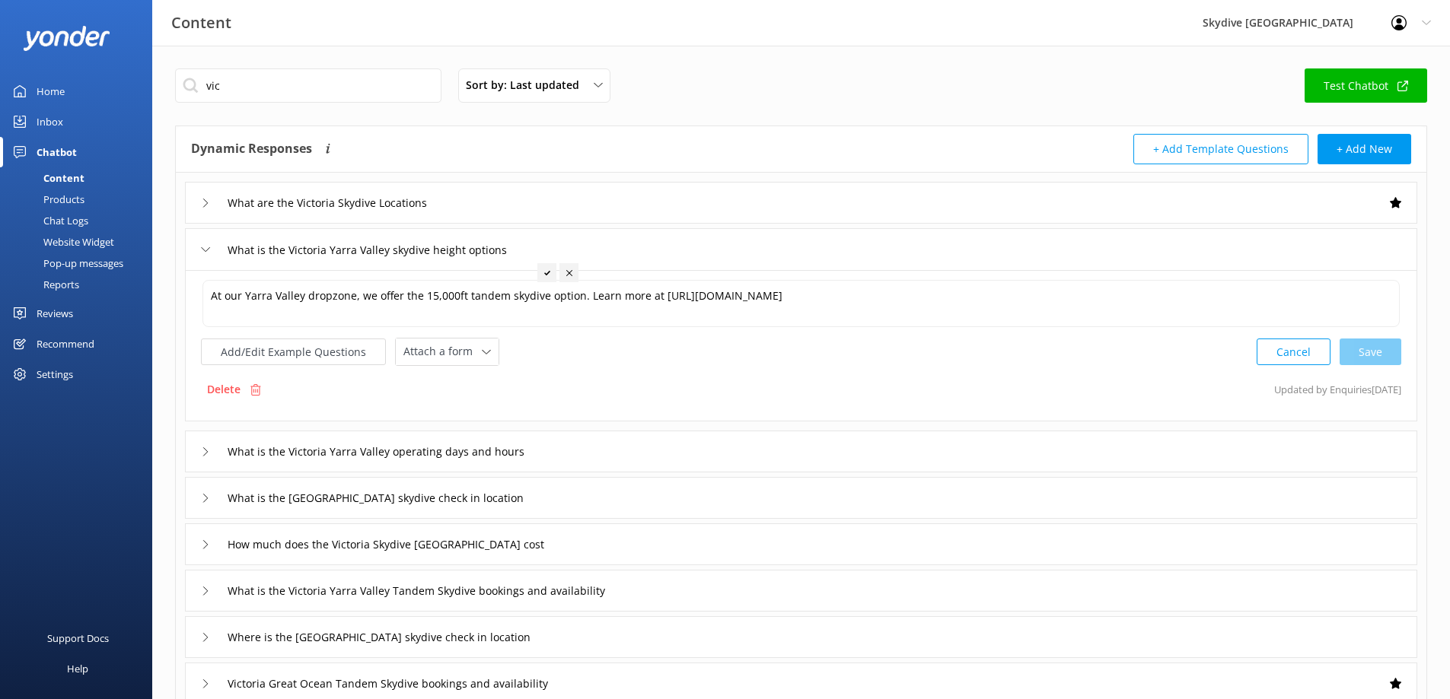
click at [198, 244] on div "What is the Victoria Yarra Valley skydive height options" at bounding box center [801, 249] width 1232 height 42
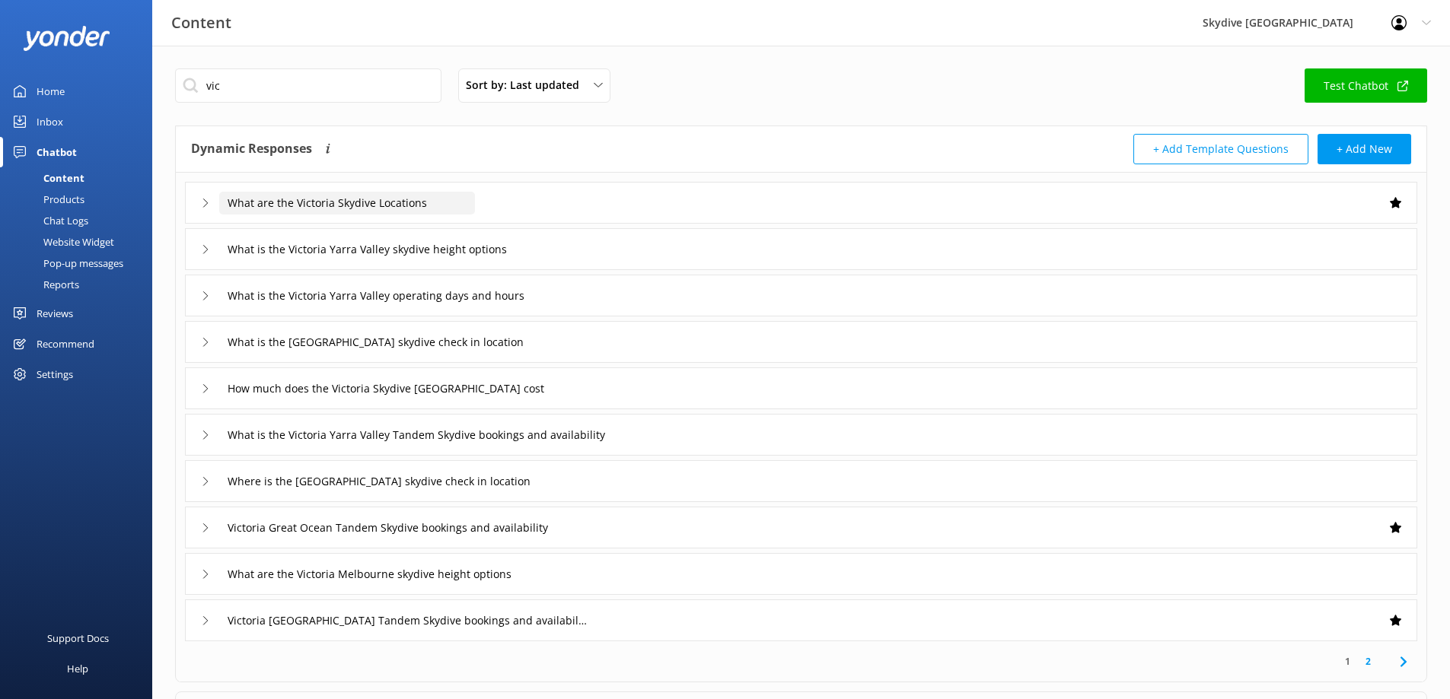
click at [247, 200] on input "What are the Victoria Skydive Locations" at bounding box center [347, 203] width 256 height 23
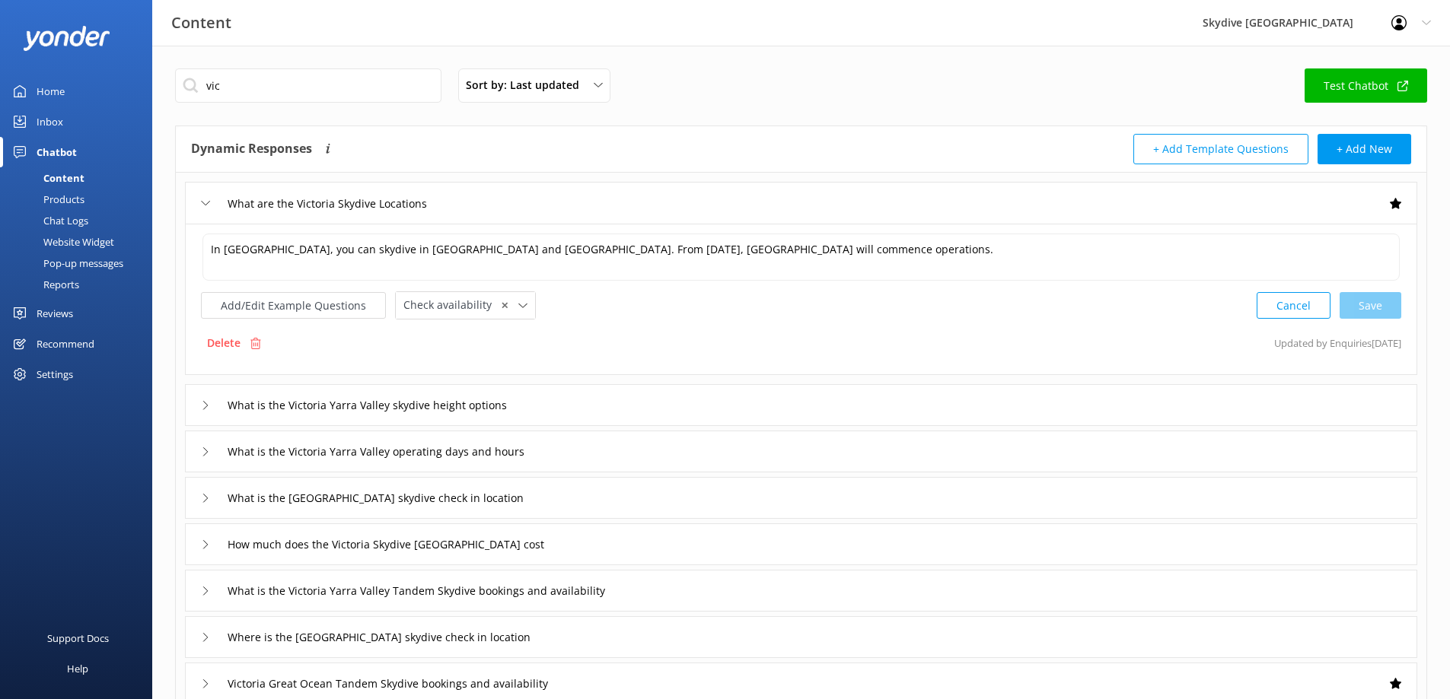
click at [1027, 80] on div "vic Sort by: Last updated Title (A-Z) Last updated Test Chatbot" at bounding box center [801, 89] width 1252 height 43
click at [205, 209] on div "What are the Victoria Skydive Locations" at bounding box center [329, 203] width 256 height 25
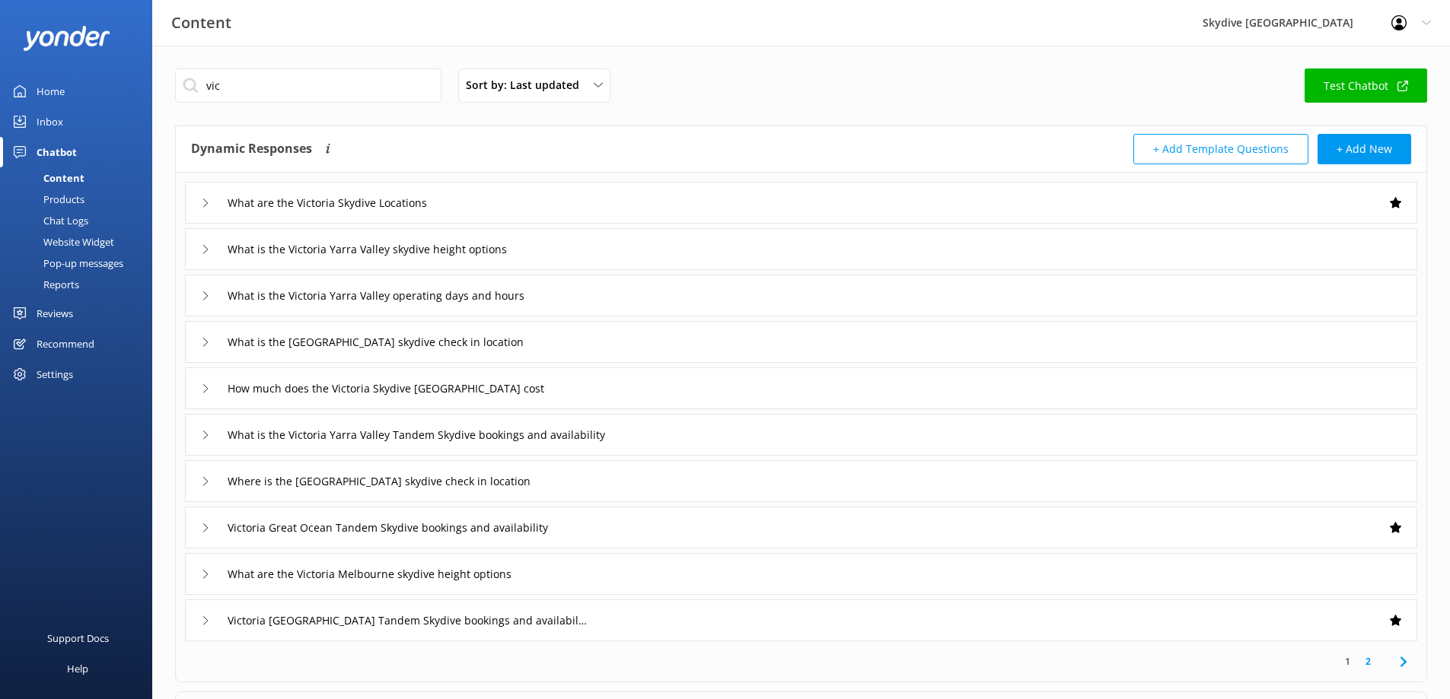
click at [212, 345] on div "What is the [GEOGRAPHIC_DATA] skydive check in location" at bounding box center [389, 342] width 377 height 25
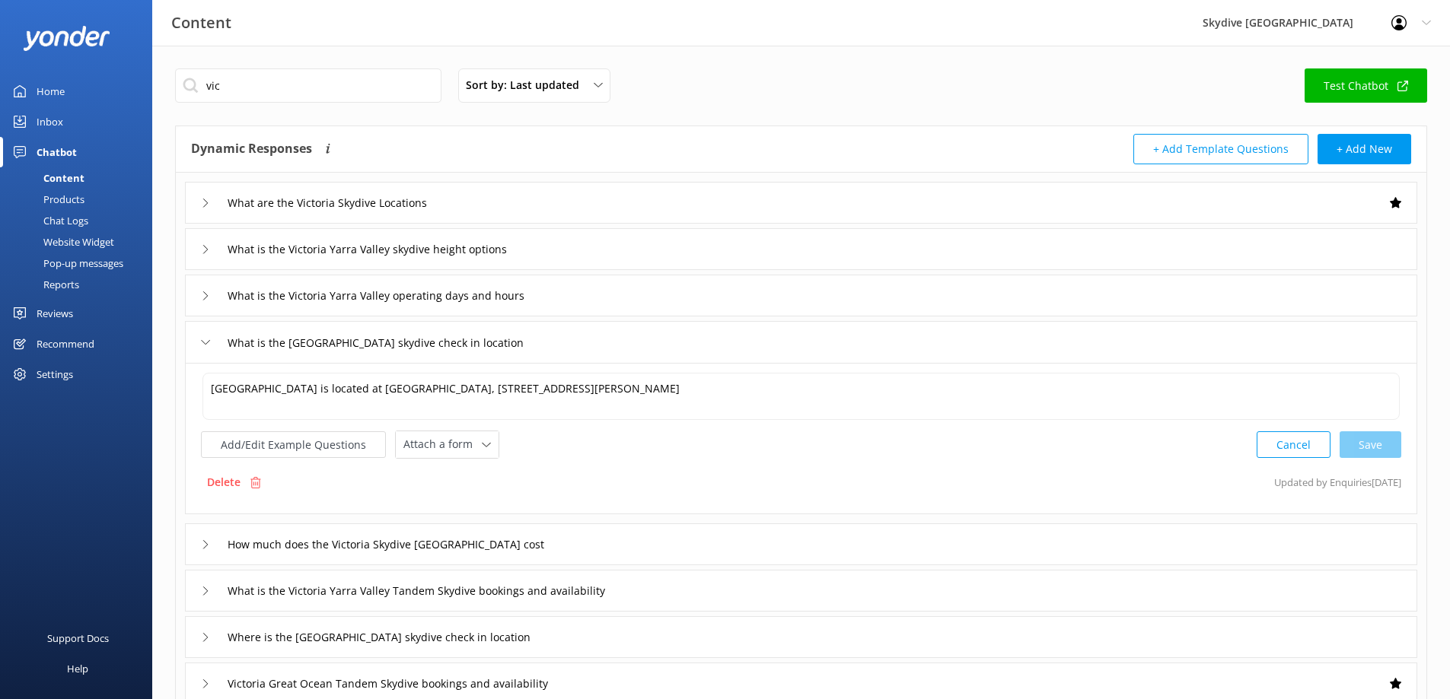
click at [206, 345] on icon at bounding box center [205, 342] width 9 height 9
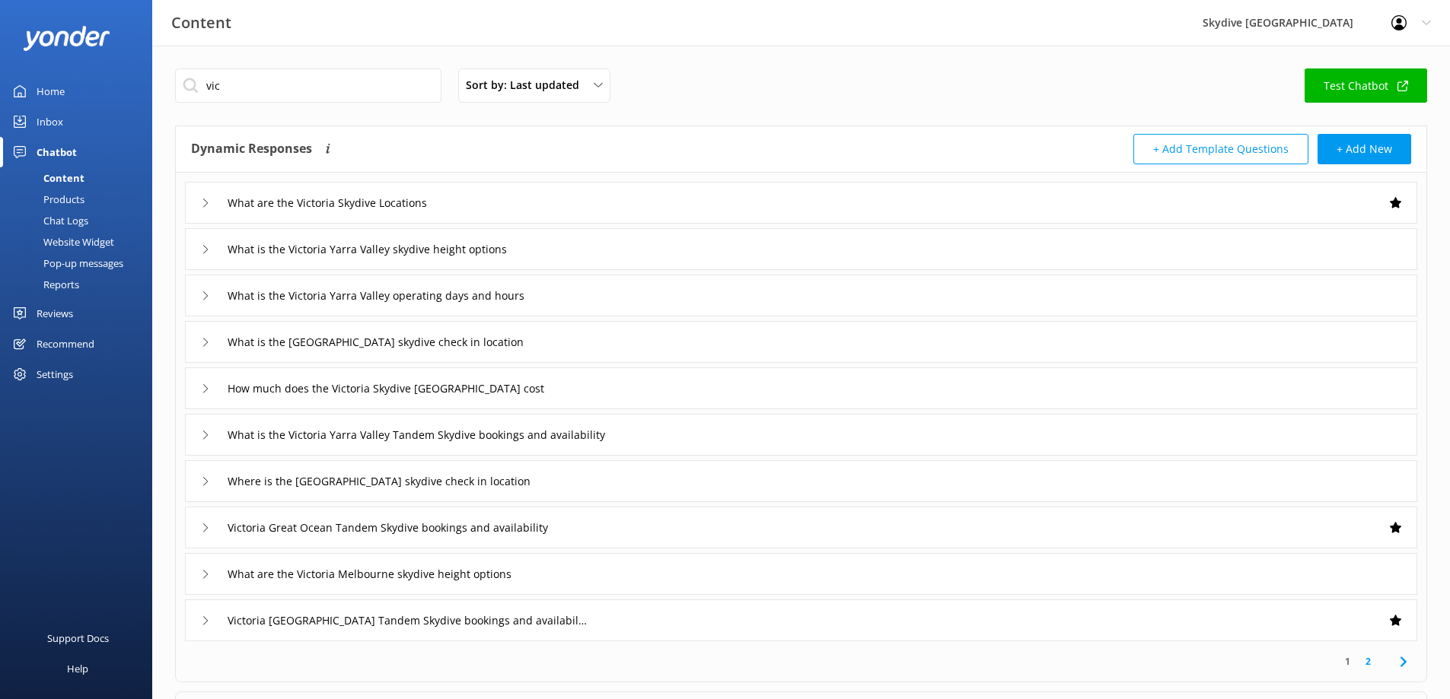
click at [203, 441] on div "What is the Victoria Yarra Valley Tandem Skydive bookings and availability" at bounding box center [435, 434] width 469 height 25
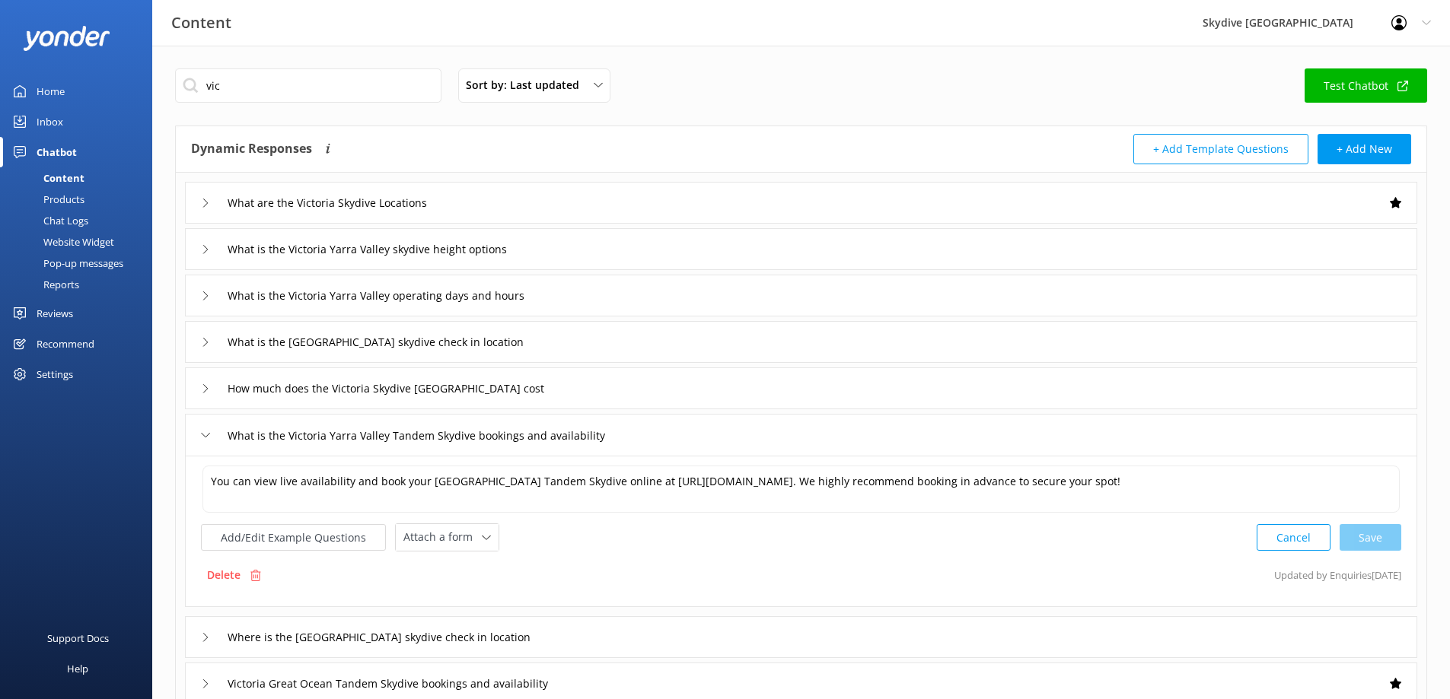
click at [203, 441] on div "What is the Victoria Yarra Valley Tandem Skydive bookings and availability" at bounding box center [435, 435] width 469 height 25
